Goal: Task Accomplishment & Management: Use online tool/utility

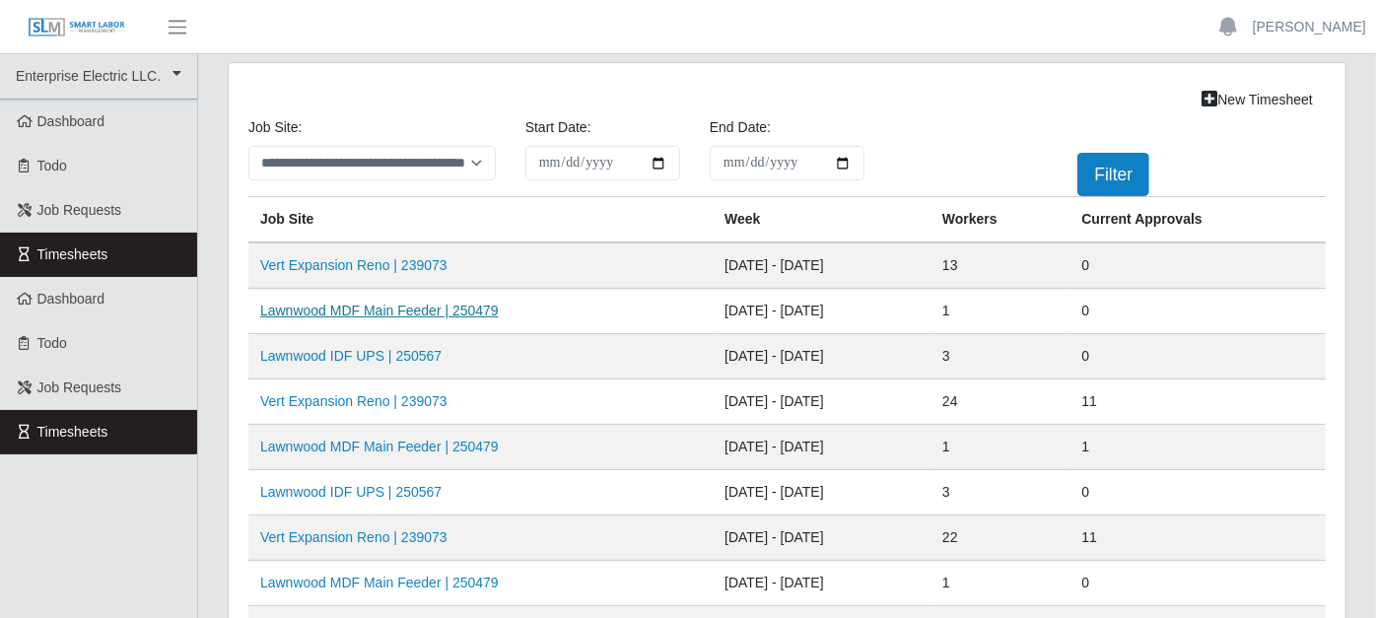
click at [395, 304] on link "Lawnwood MDF Main Feeder | 250479" at bounding box center [379, 311] width 239 height 16
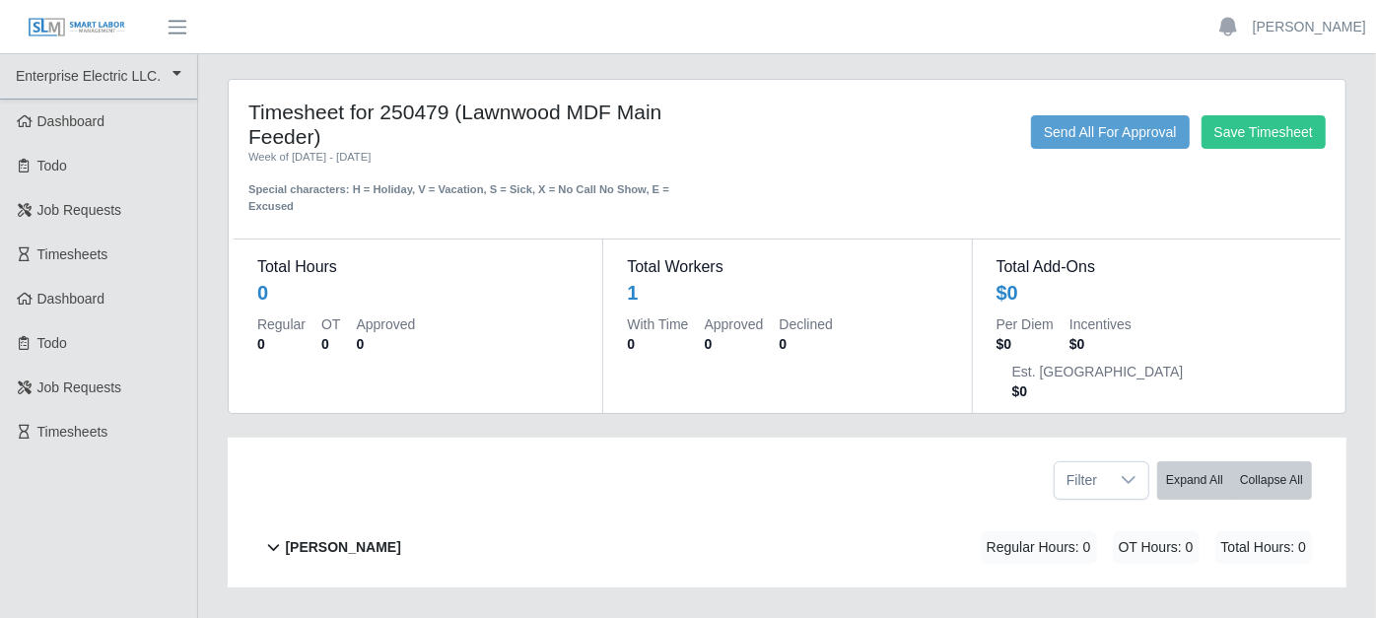
click at [290, 537] on b "[PERSON_NAME]" at bounding box center [342, 547] width 115 height 21
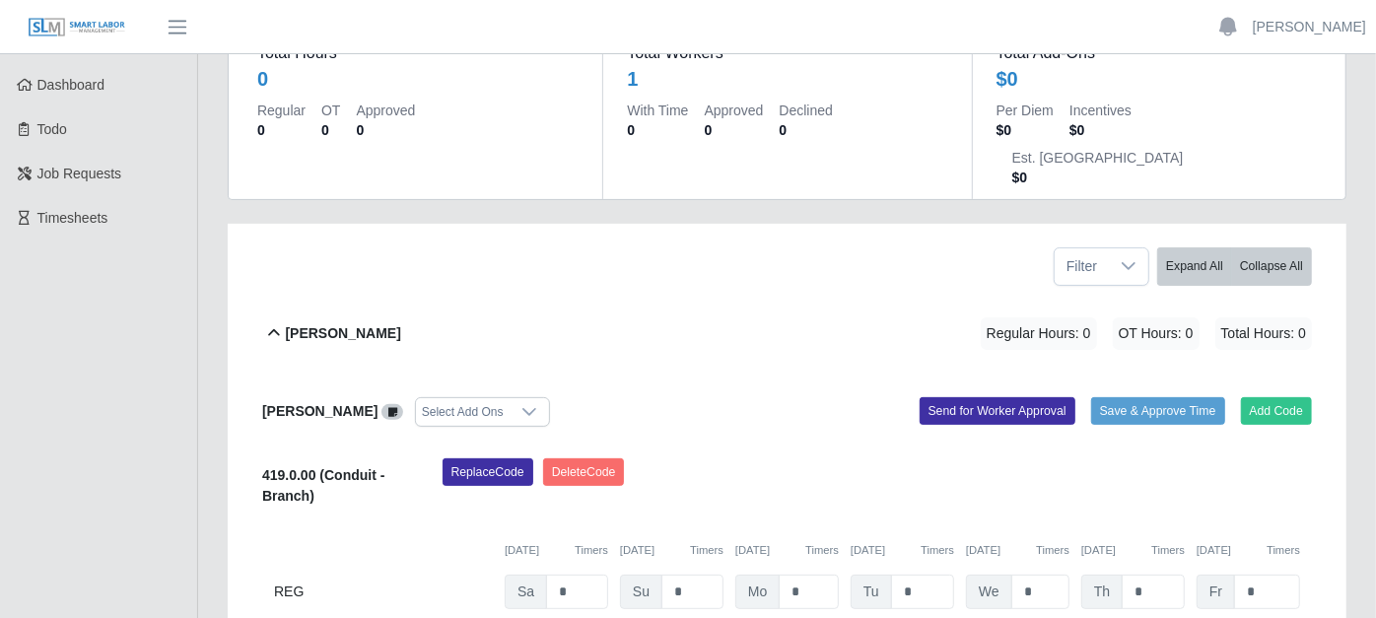
scroll to position [219, 0]
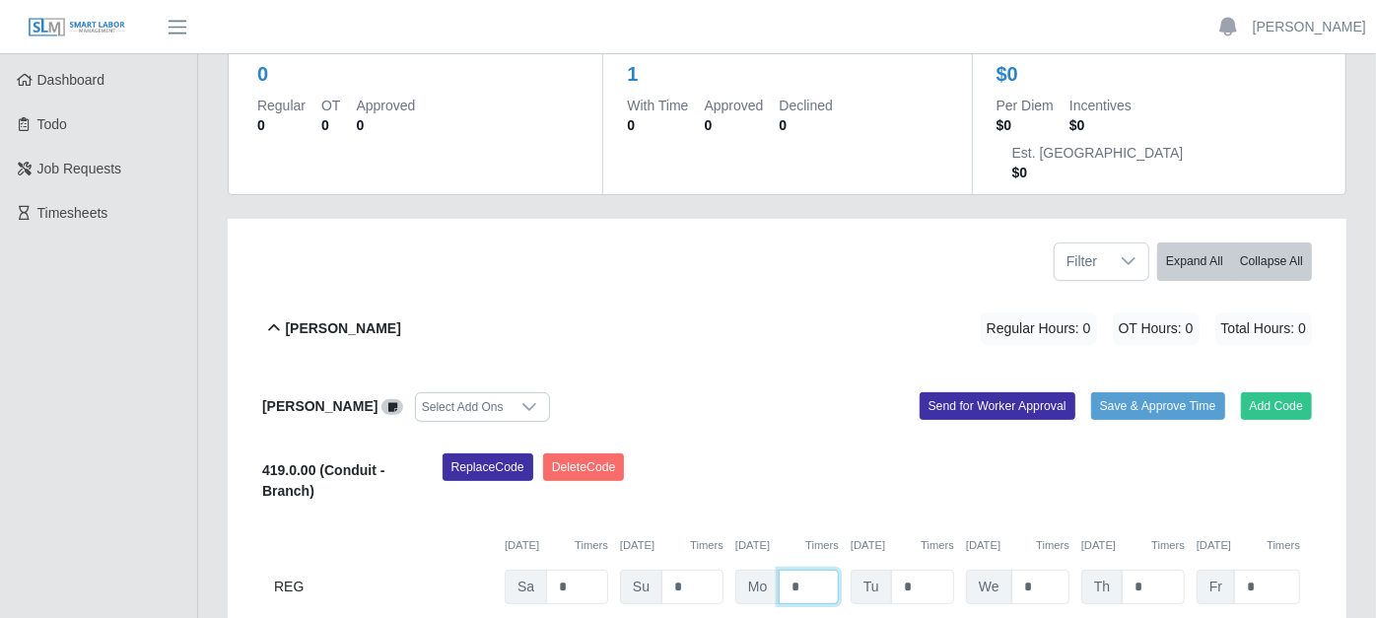
click at [814, 570] on input "*" at bounding box center [809, 587] width 60 height 35
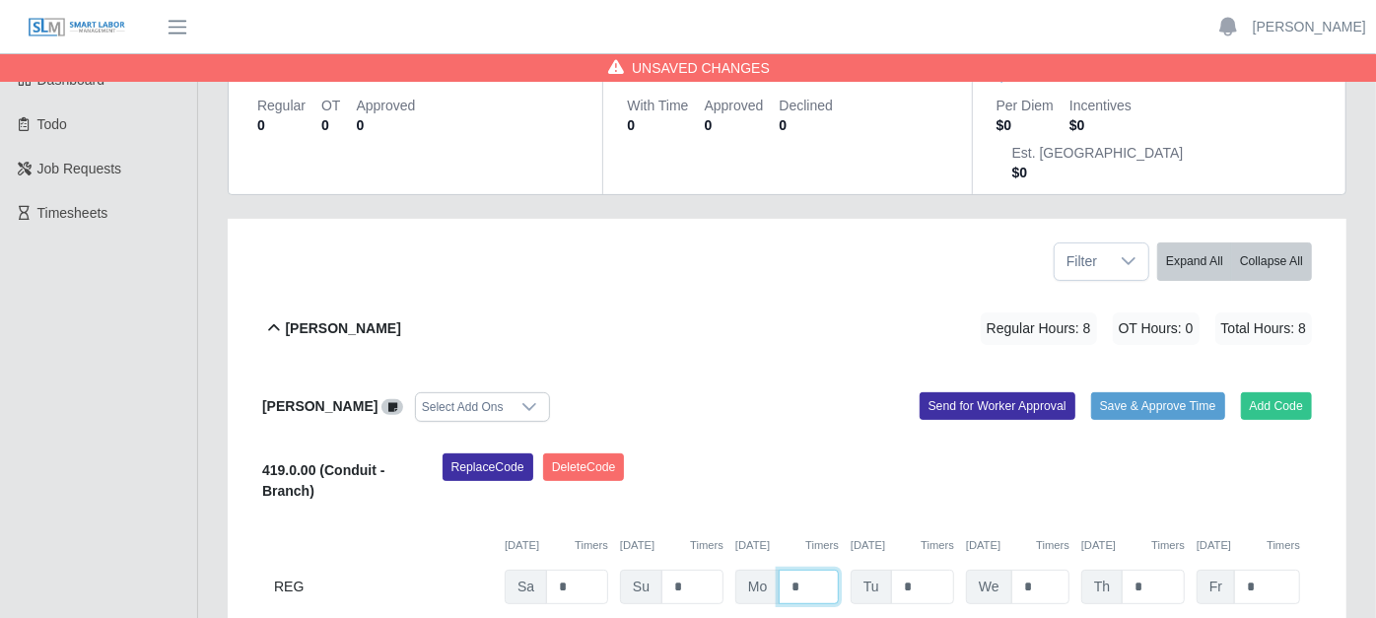
type input "*"
click at [800, 399] on div "Kevin Mendoza Rosario Select Add Ons Add Code Save & Approve Time Send for Work…" at bounding box center [787, 524] width 1050 height 311
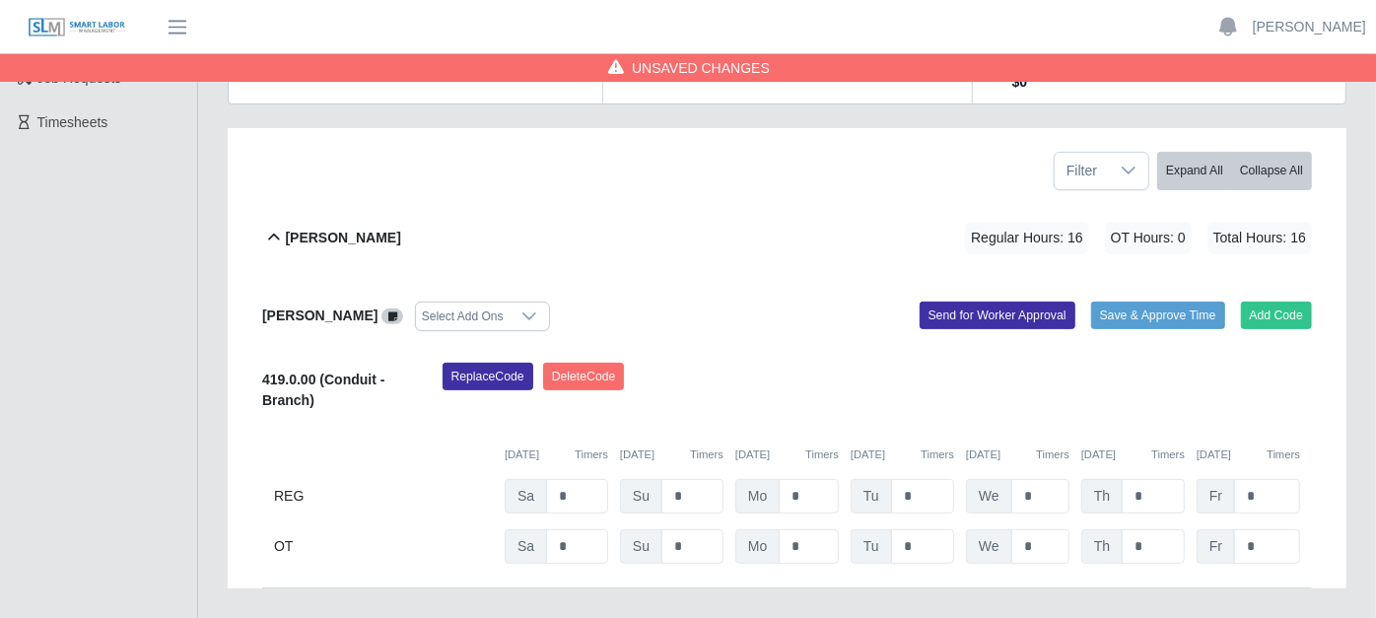
scroll to position [377, 0]
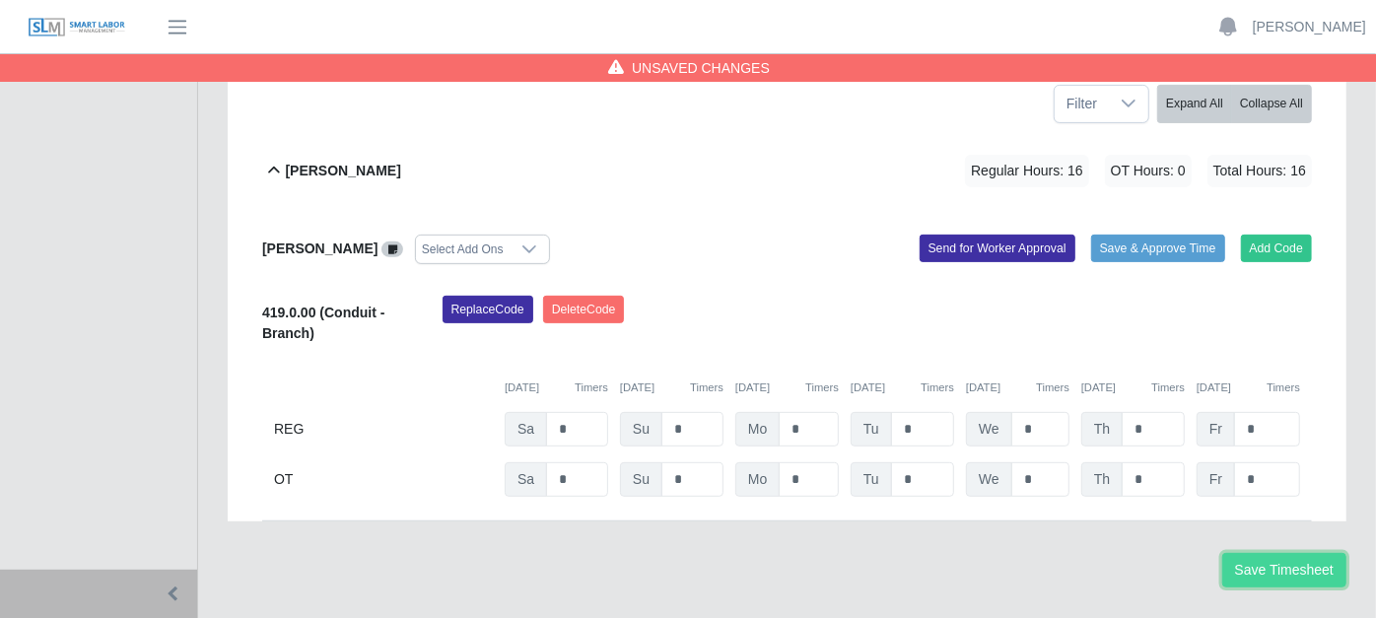
click at [1328, 553] on button "Save Timesheet" at bounding box center [1285, 570] width 124 height 35
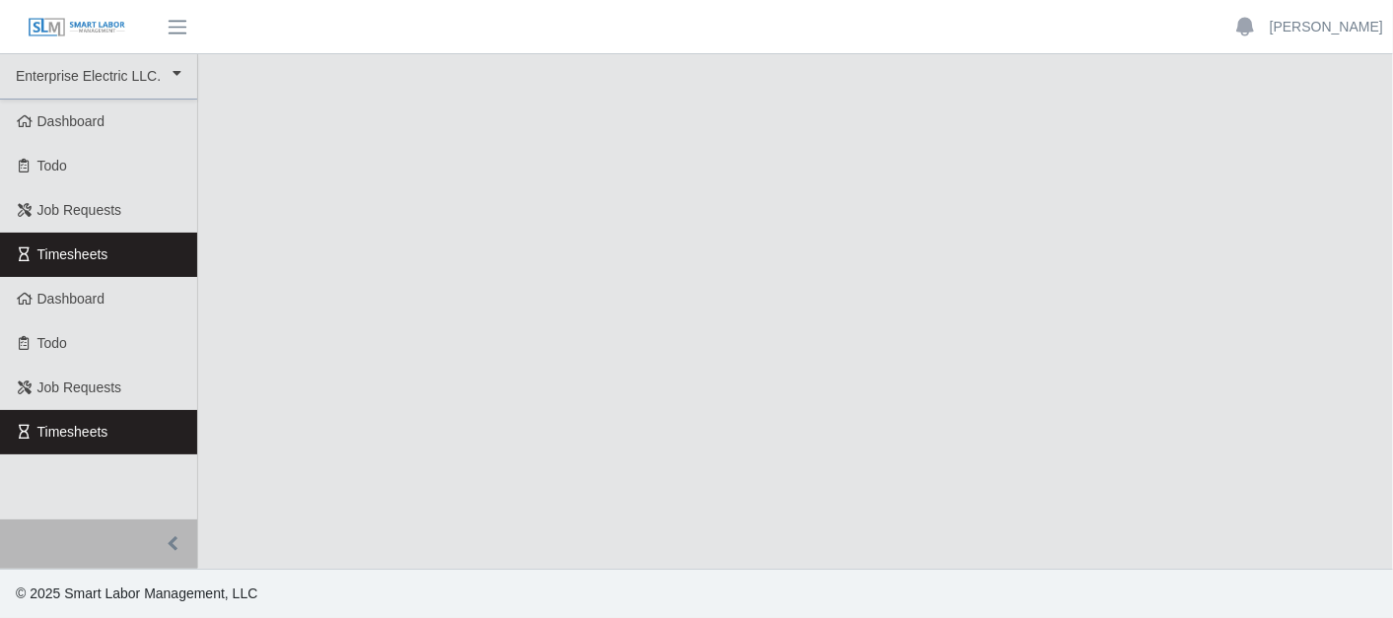
select select "***"
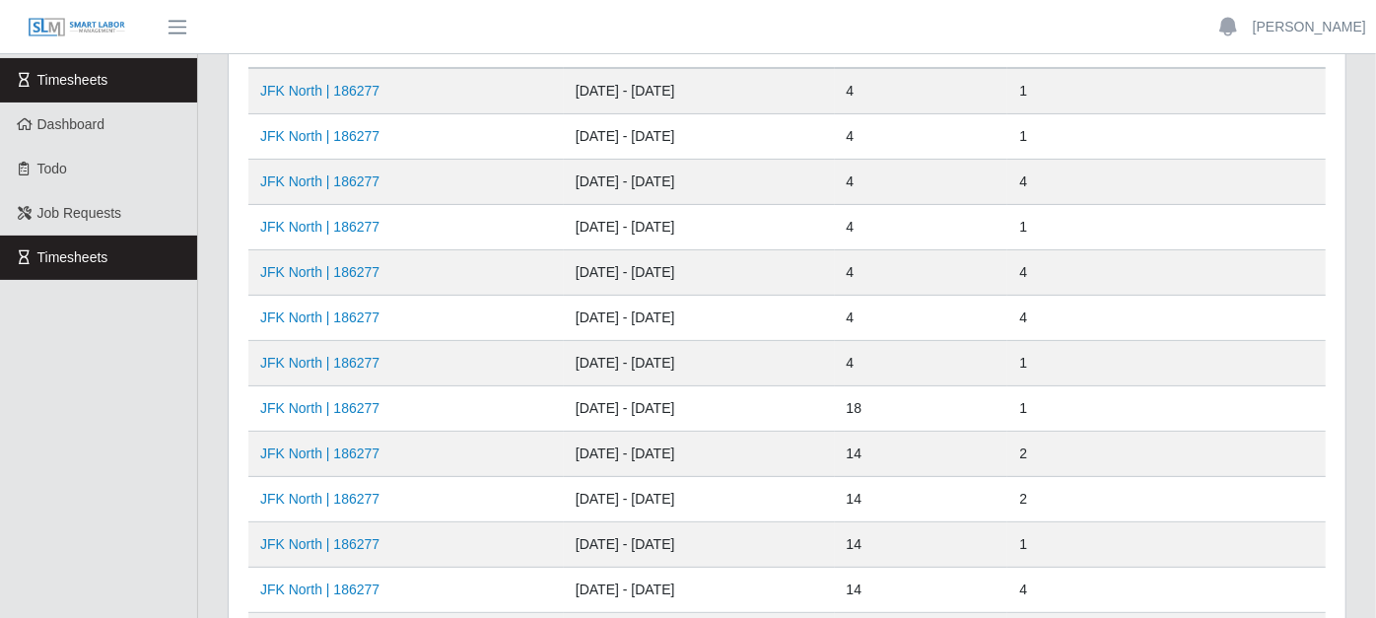
scroll to position [219, 0]
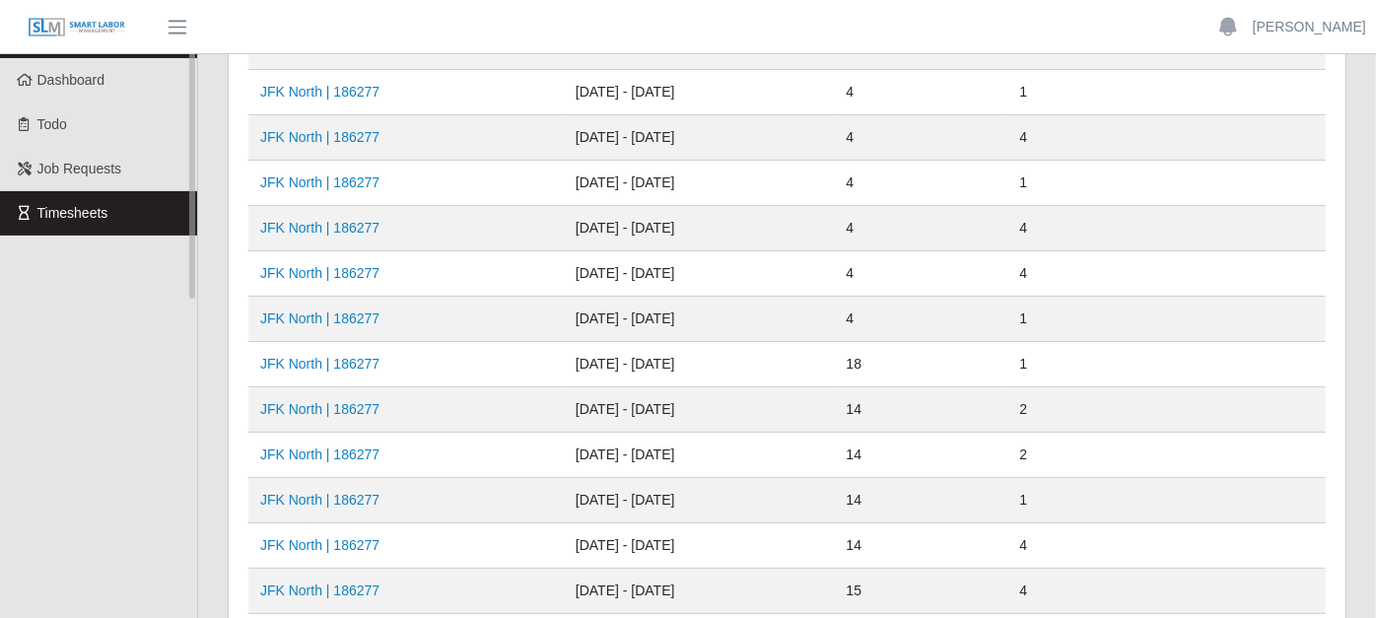
click at [152, 207] on link "Timesheets" at bounding box center [98, 213] width 197 height 44
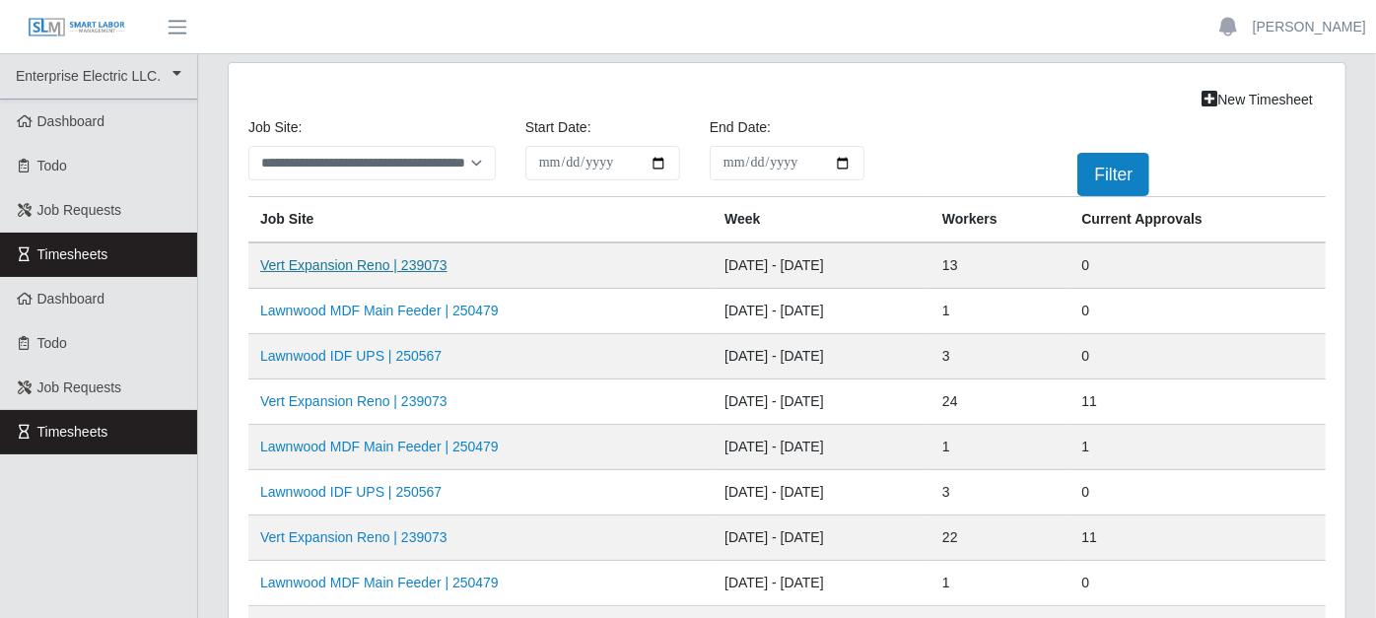
click at [393, 262] on link "Vert Expansion Reno | 239073" at bounding box center [353, 265] width 187 height 16
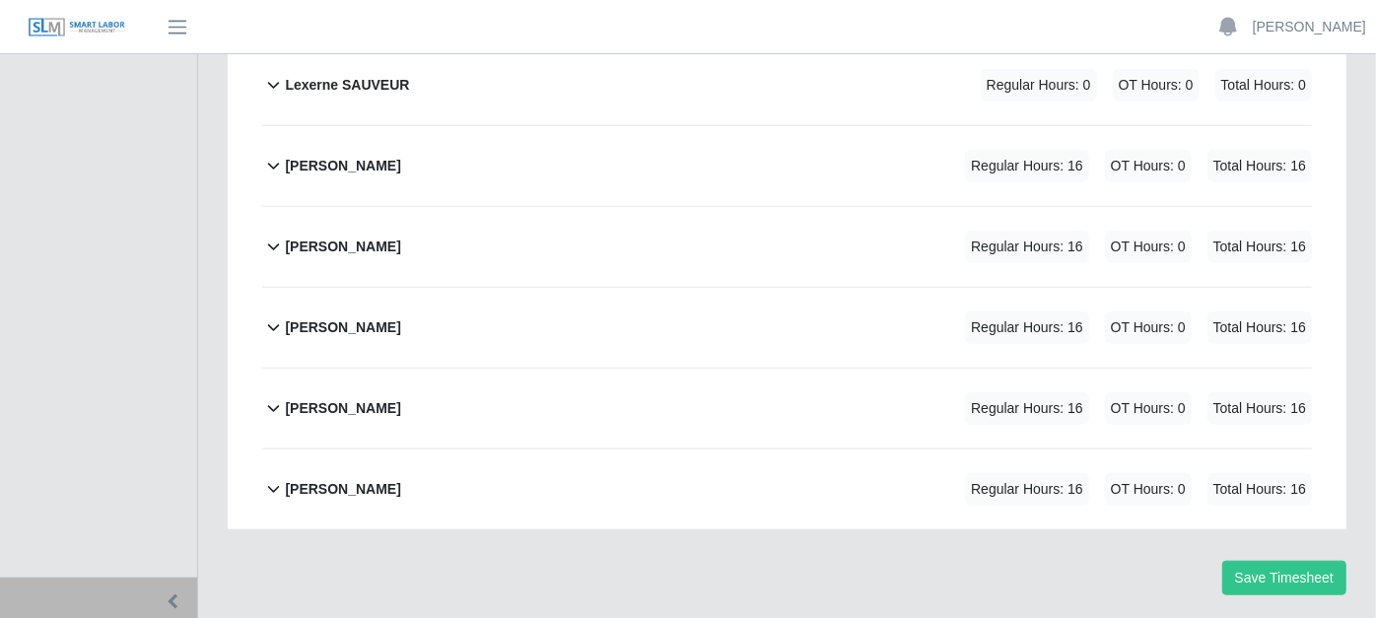
scroll to position [1009, 0]
